Goal: Task Accomplishment & Management: Use online tool/utility

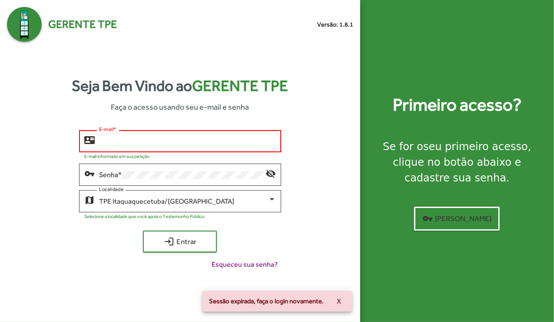
click at [194, 140] on input "E-mail *" at bounding box center [187, 141] width 177 height 8
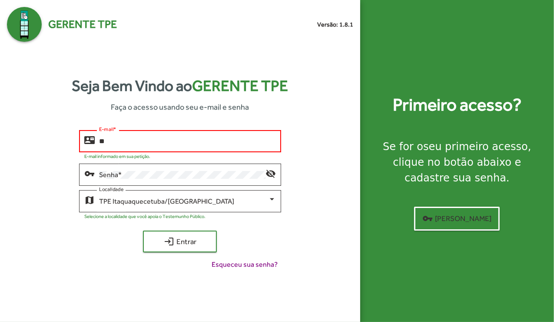
click at [143, 230] on button "login Entrar" at bounding box center [180, 241] width 74 height 22
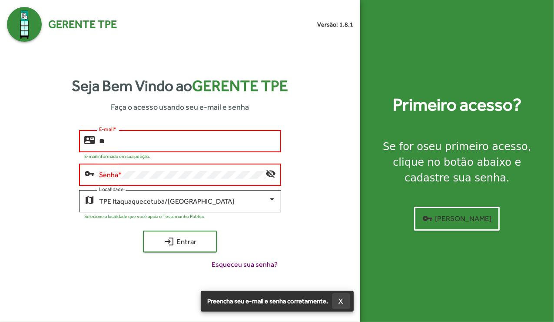
click at [343, 303] on span "X" at bounding box center [341, 301] width 4 height 16
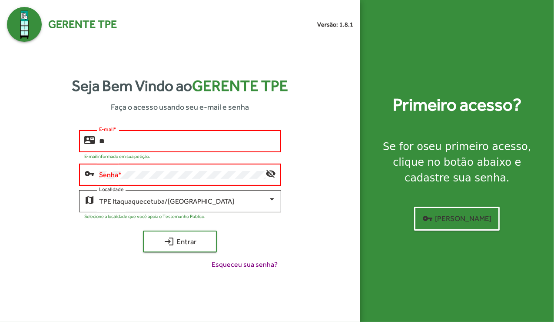
click at [212, 143] on input "**" at bounding box center [187, 141] width 177 height 8
type input "**********"
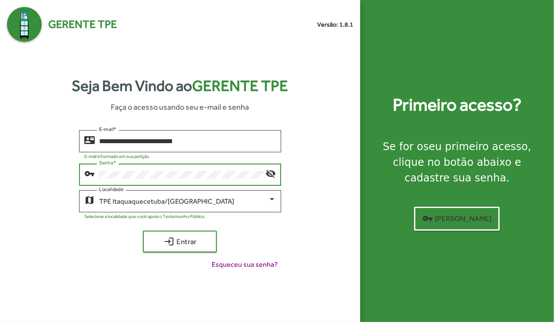
click at [143, 230] on button "login Entrar" at bounding box center [180, 241] width 74 height 22
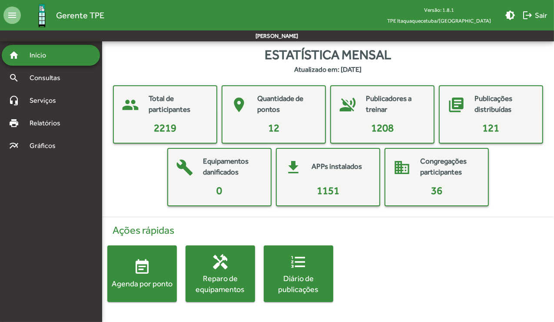
click at [181, 113] on mat-card-title "Total de participantes" at bounding box center [178, 104] width 59 height 22
click at [169, 130] on span "2219" at bounding box center [165, 128] width 23 height 12
drag, startPoint x: 116, startPoint y: 96, endPoint x: 145, endPoint y: 106, distance: 30.9
click at [145, 106] on mat-card "people Total de participantes 2219" at bounding box center [165, 114] width 104 height 58
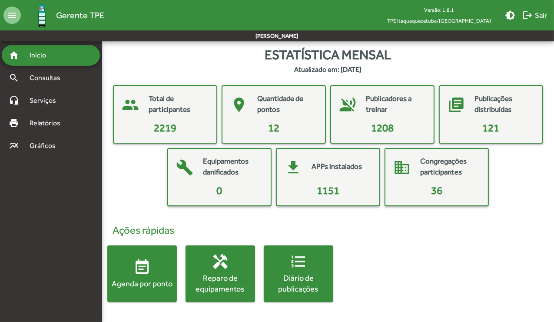
click at [145, 106] on mat-card-header "people Total de participantes" at bounding box center [165, 105] width 96 height 30
click at [174, 129] on span "2219" at bounding box center [165, 128] width 23 height 12
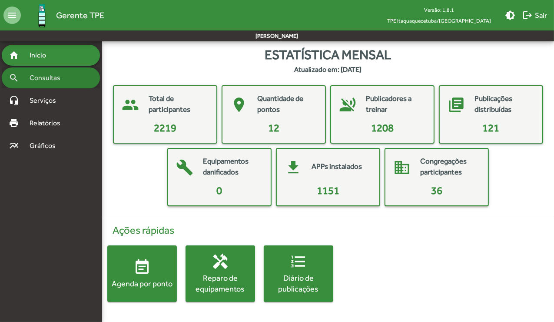
click at [53, 70] on div "search Consultas" at bounding box center [51, 77] width 98 height 21
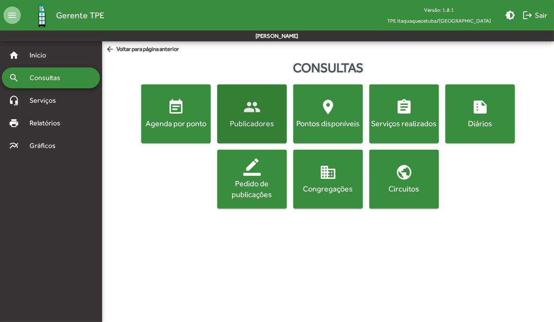
click at [262, 108] on span "people Publicadores" at bounding box center [252, 113] width 66 height 30
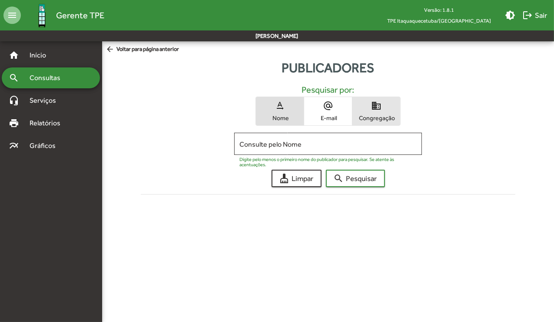
click at [375, 115] on span "Congregação" at bounding box center [376, 118] width 43 height 8
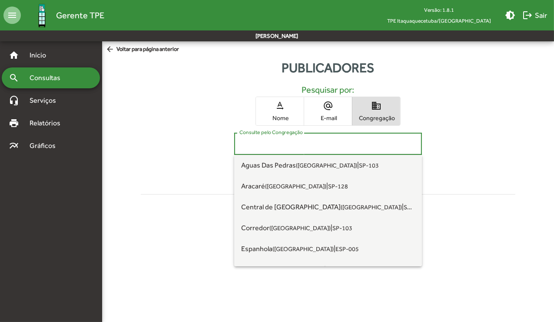
click at [314, 140] on input "Consulte pelo Congregação" at bounding box center [327, 144] width 177 height 8
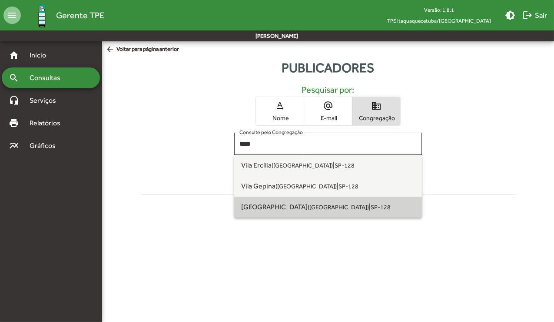
click at [294, 201] on span "[GEOGRAPHIC_DATA] ([GEOGRAPHIC_DATA]) | SP-128" at bounding box center [327, 206] width 173 height 21
type input "**********"
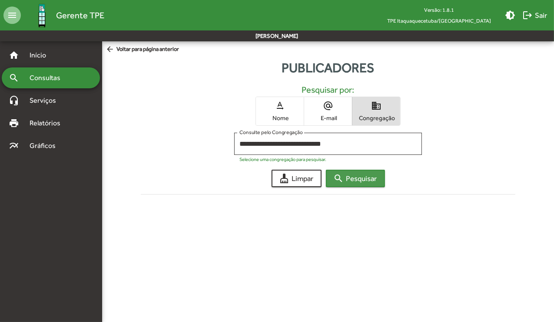
click at [336, 174] on mat-icon "search" at bounding box center [339, 178] width 10 height 10
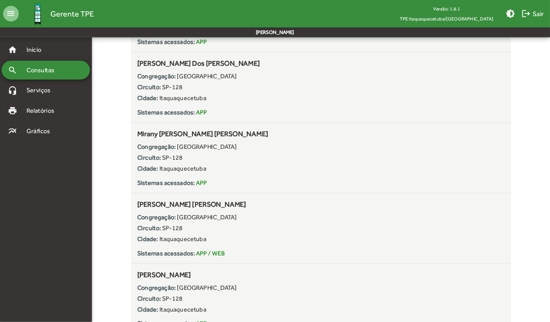
scroll to position [1786, 0]
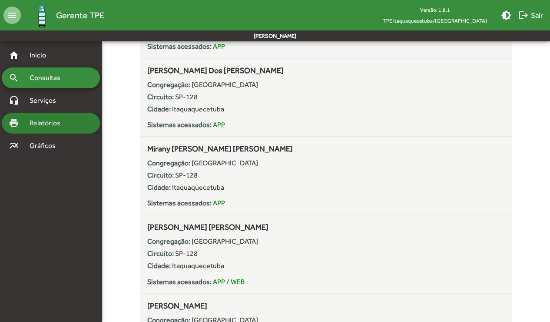
click at [41, 118] on span "Relatórios" at bounding box center [47, 123] width 47 height 10
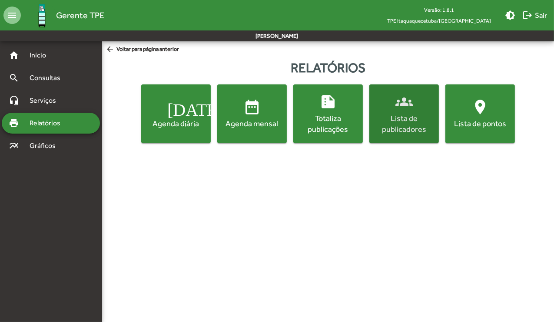
click at [409, 103] on mat-icon "groups" at bounding box center [403, 101] width 17 height 17
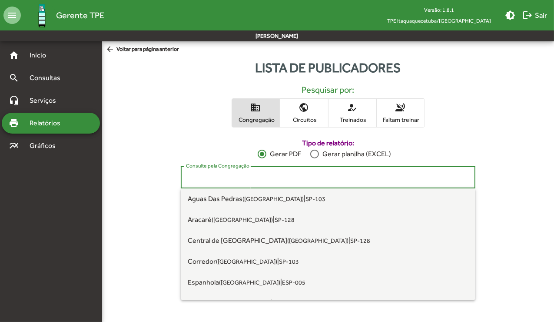
click at [328, 179] on input "Consulte pela Congregação" at bounding box center [328, 177] width 284 height 8
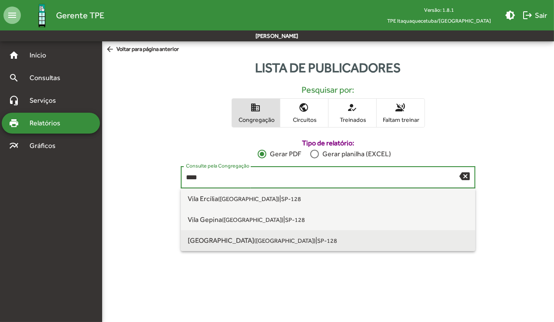
click at [266, 241] on small "([GEOGRAPHIC_DATA])" at bounding box center [284, 240] width 61 height 7
type input "**********"
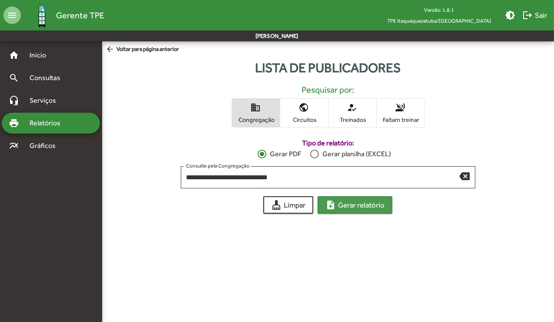
click at [352, 205] on span "note_add Gerar relatório" at bounding box center [355, 205] width 59 height 16
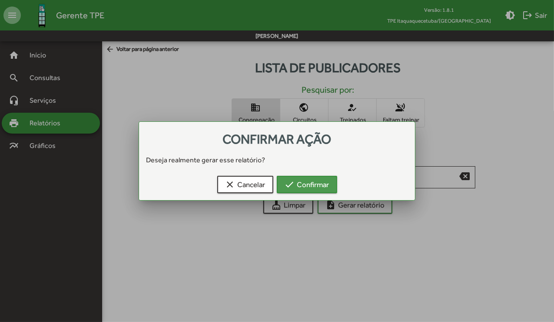
click at [309, 183] on span "check Confirmar" at bounding box center [307, 184] width 45 height 16
